Goal: Transaction & Acquisition: Purchase product/service

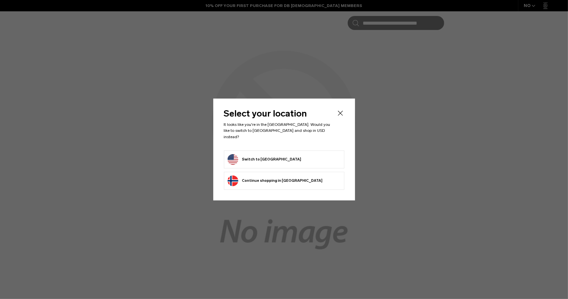
click at [341, 117] on icon "Close" at bounding box center [340, 113] width 8 height 8
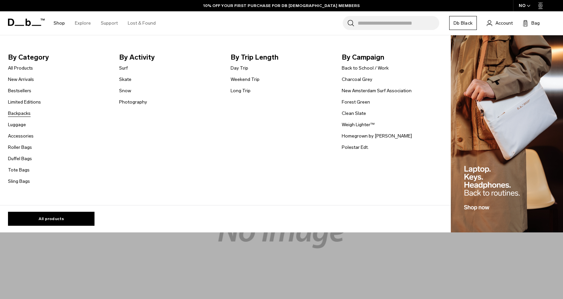
click at [23, 112] on link "Backpacks" at bounding box center [19, 113] width 23 height 7
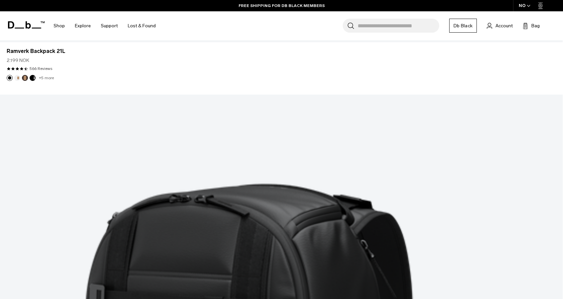
scroll to position [2153, 0]
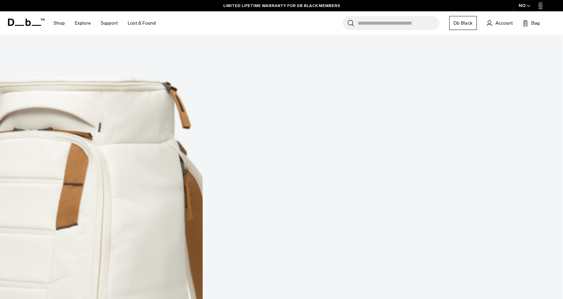
scroll to position [4259, 0]
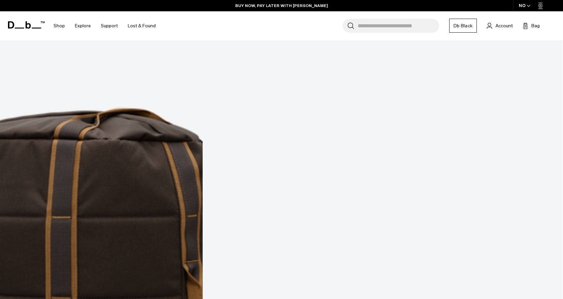
scroll to position [6387, 0]
